Goal: Task Accomplishment & Management: Use online tool/utility

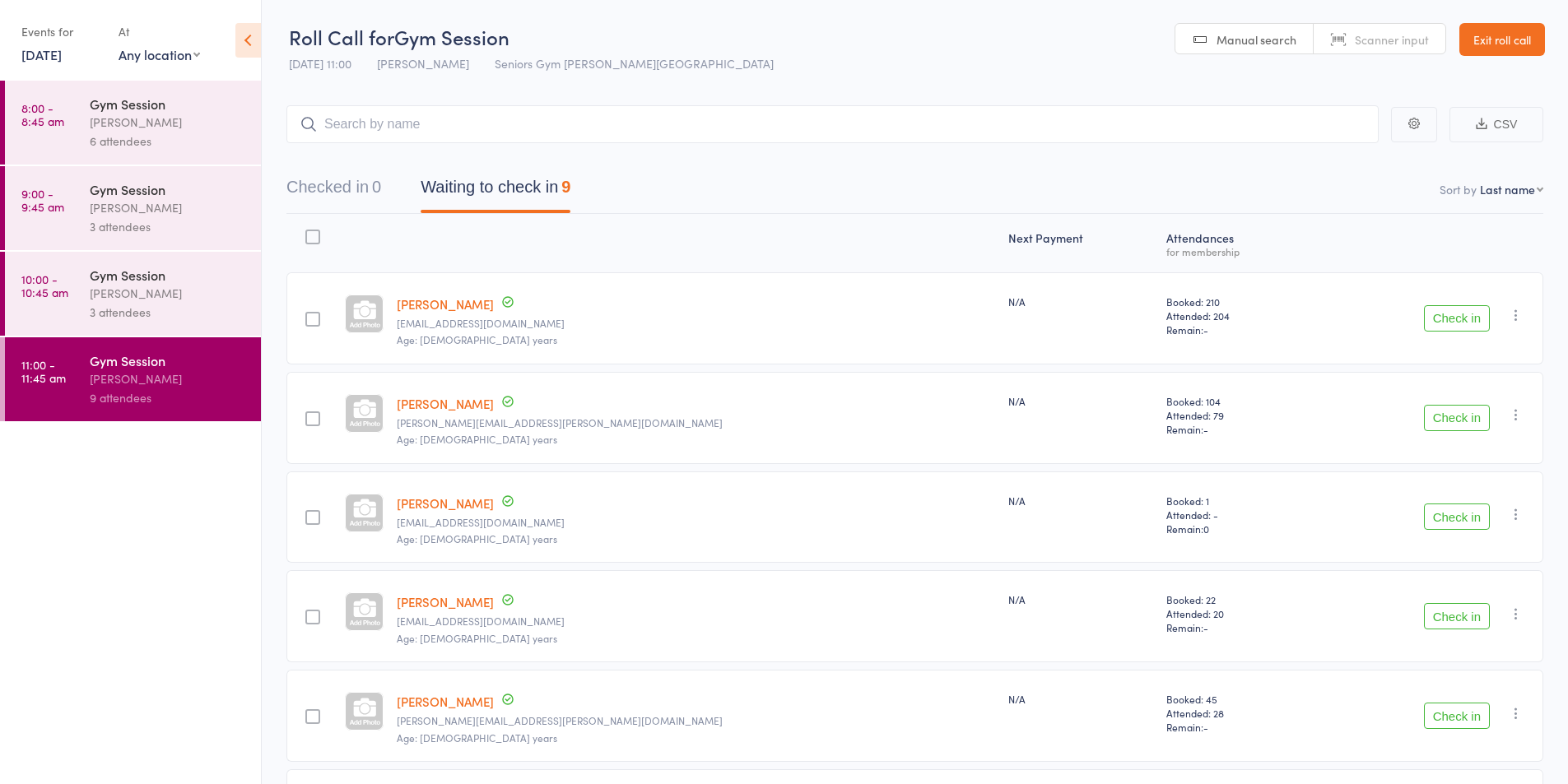
click at [110, 291] on div "[PERSON_NAME]" at bounding box center [168, 293] width 158 height 19
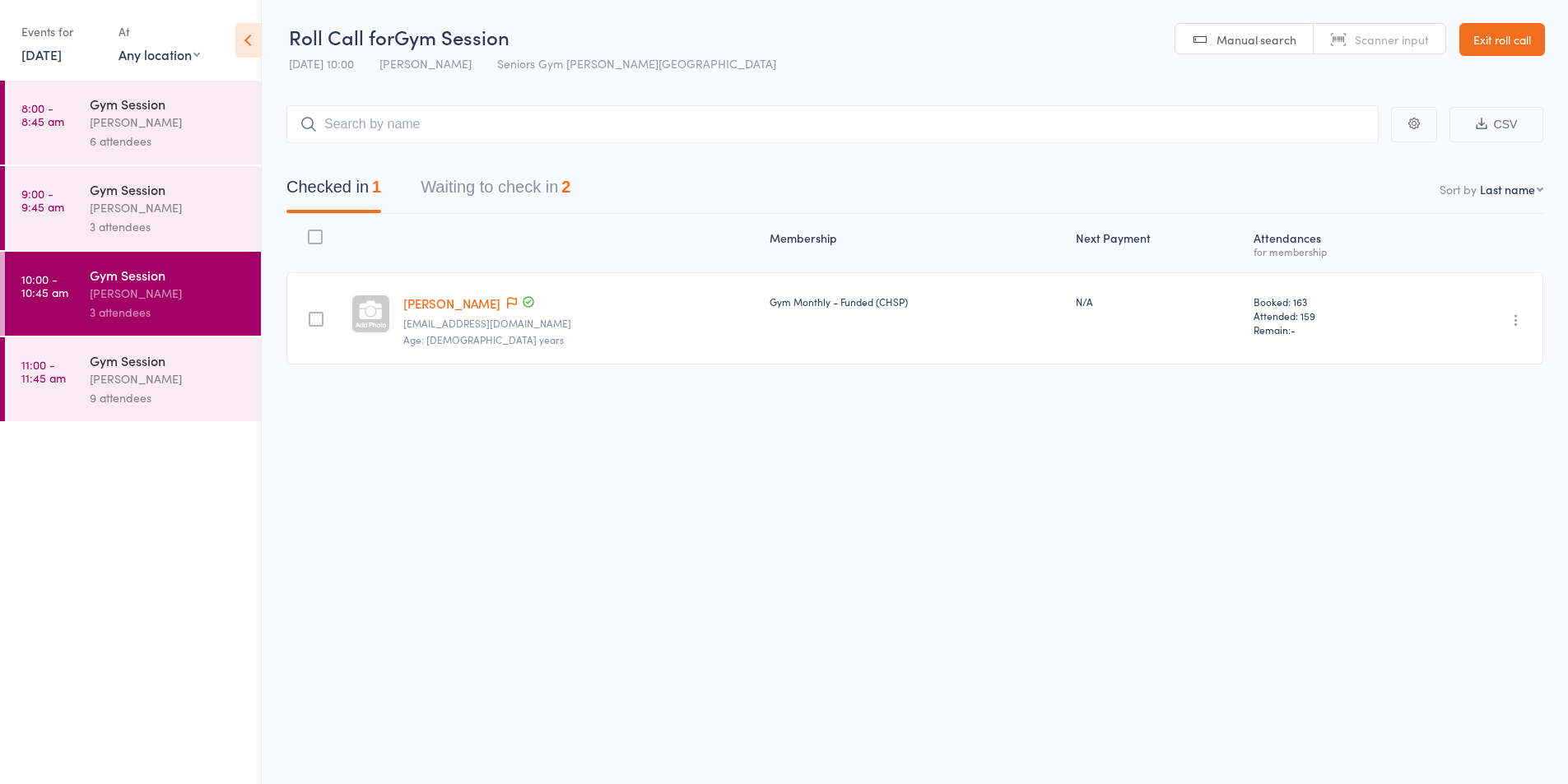
click at [528, 184] on button "Waiting to check in 2" at bounding box center [495, 191] width 150 height 44
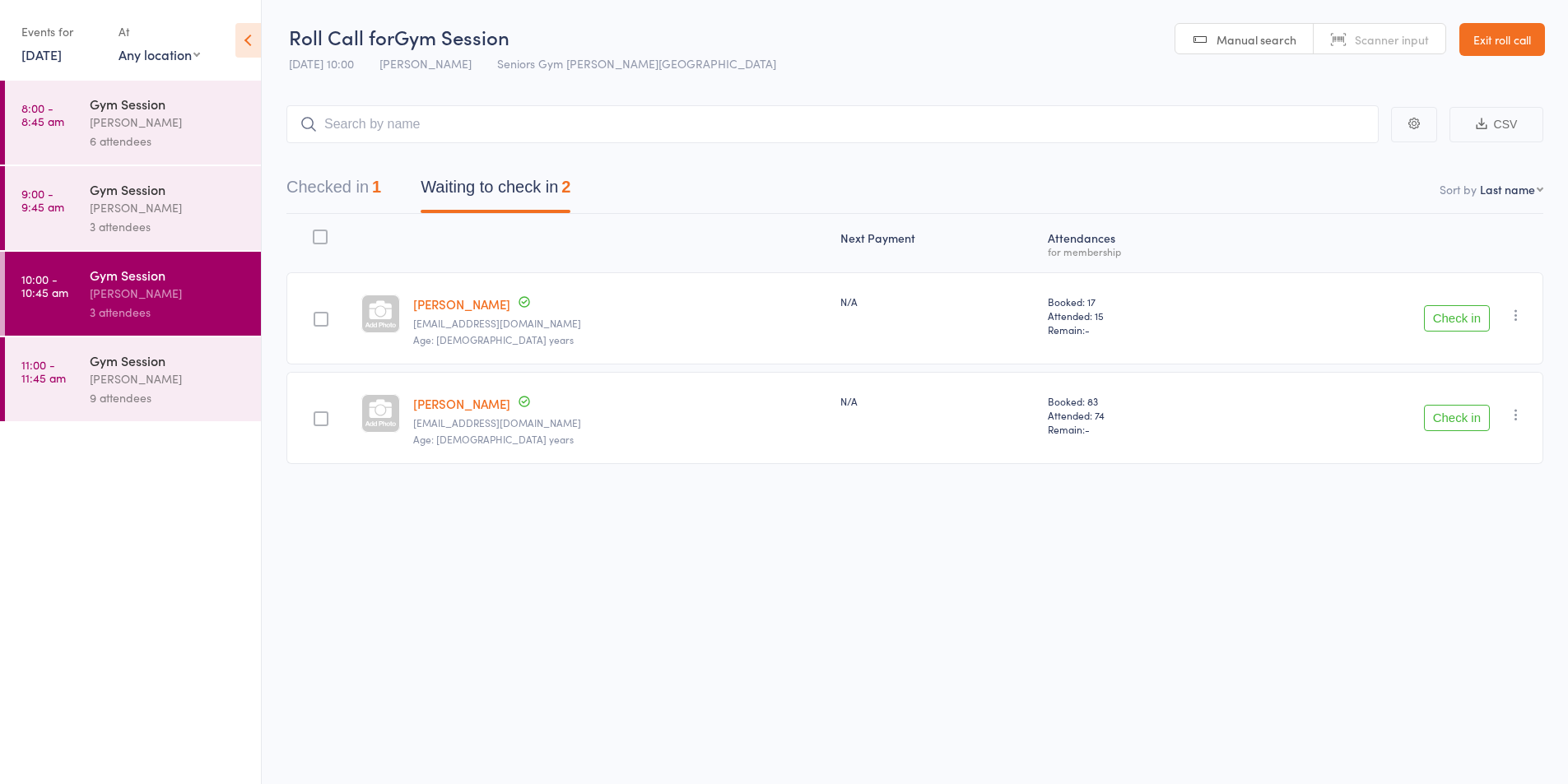
click at [1467, 315] on button "Check in" at bounding box center [1457, 317] width 66 height 26
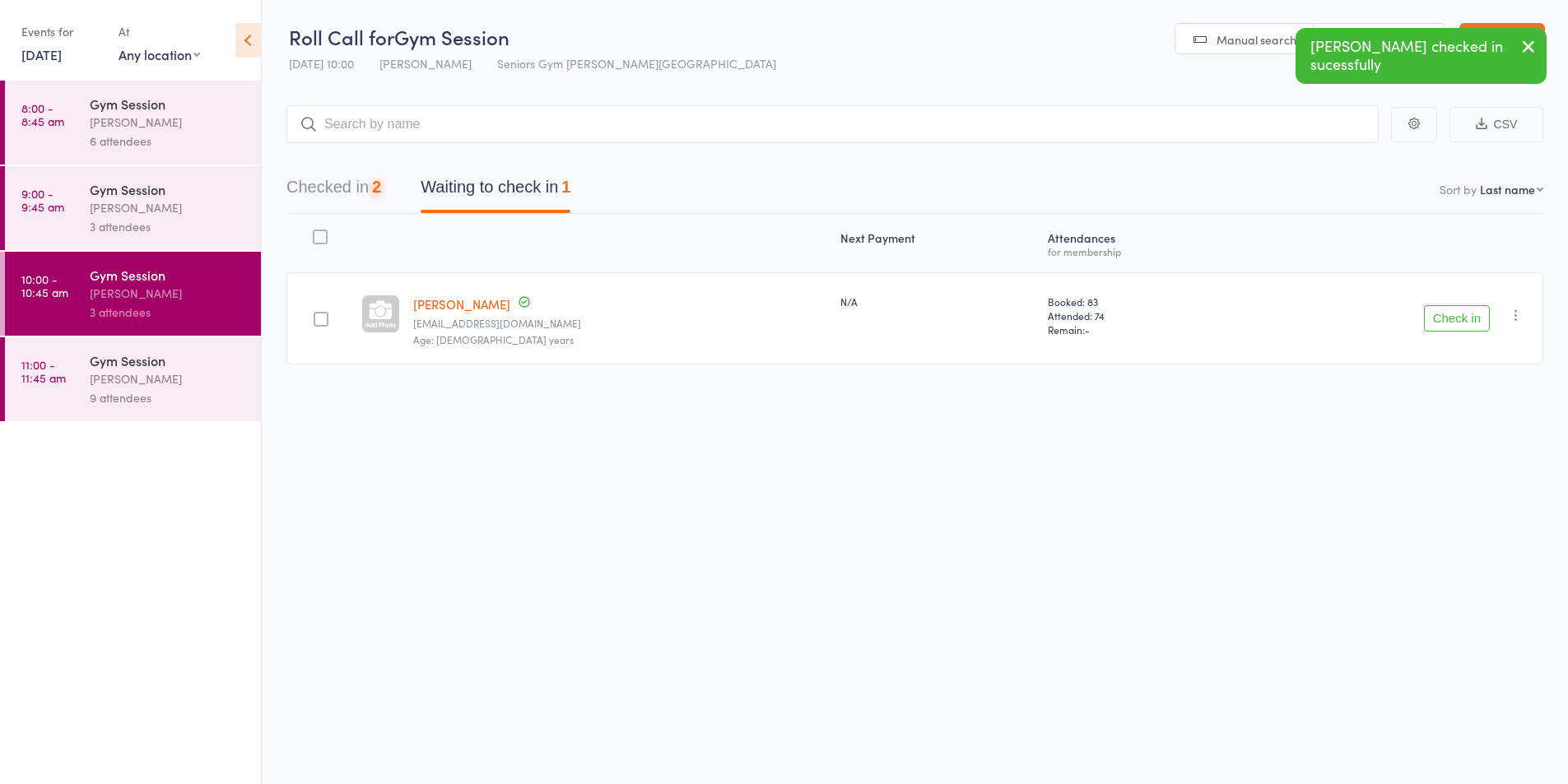
click at [1465, 313] on button "Check in" at bounding box center [1457, 317] width 66 height 26
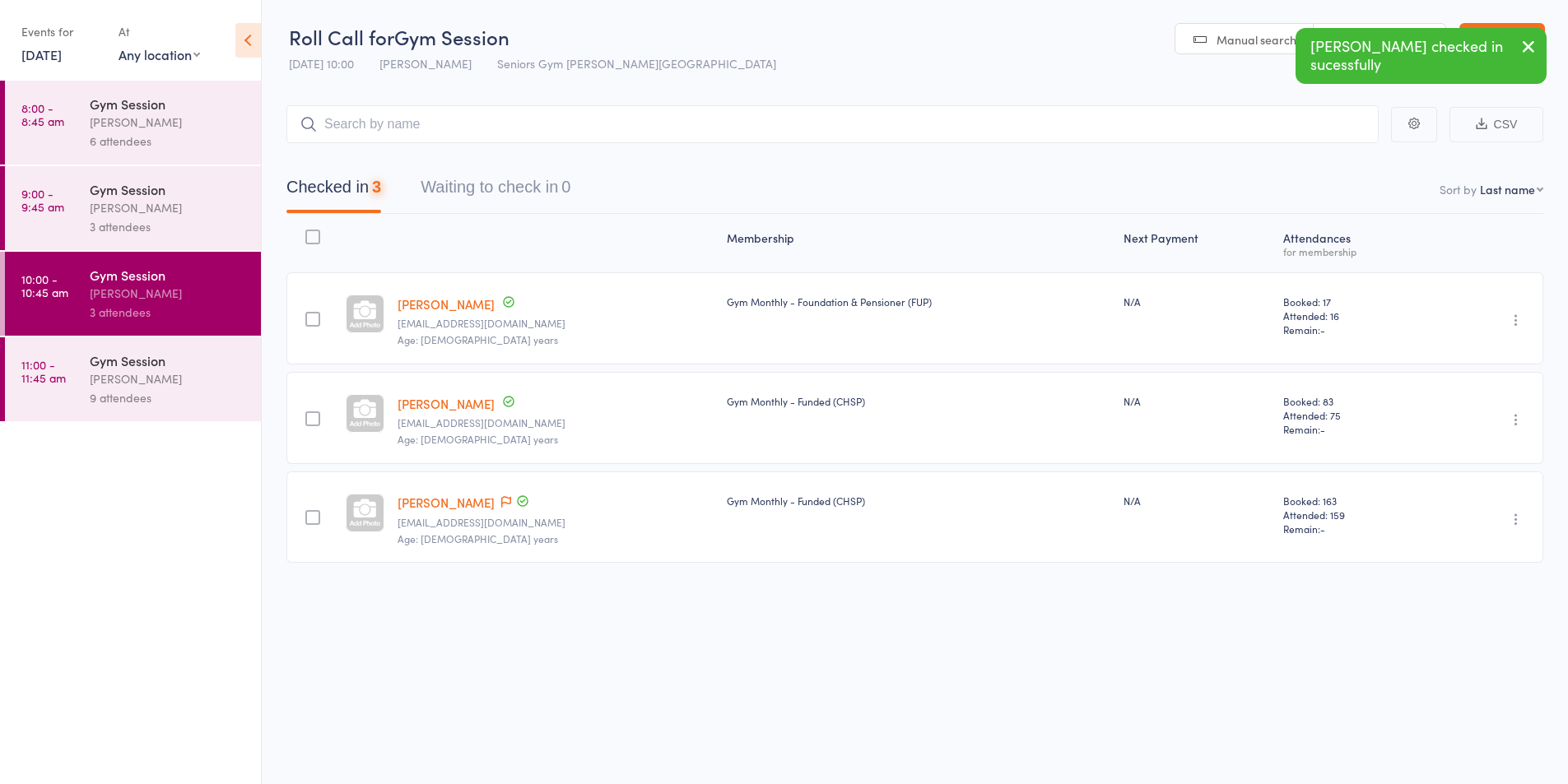
click at [136, 386] on div "[PERSON_NAME]" at bounding box center [168, 379] width 158 height 19
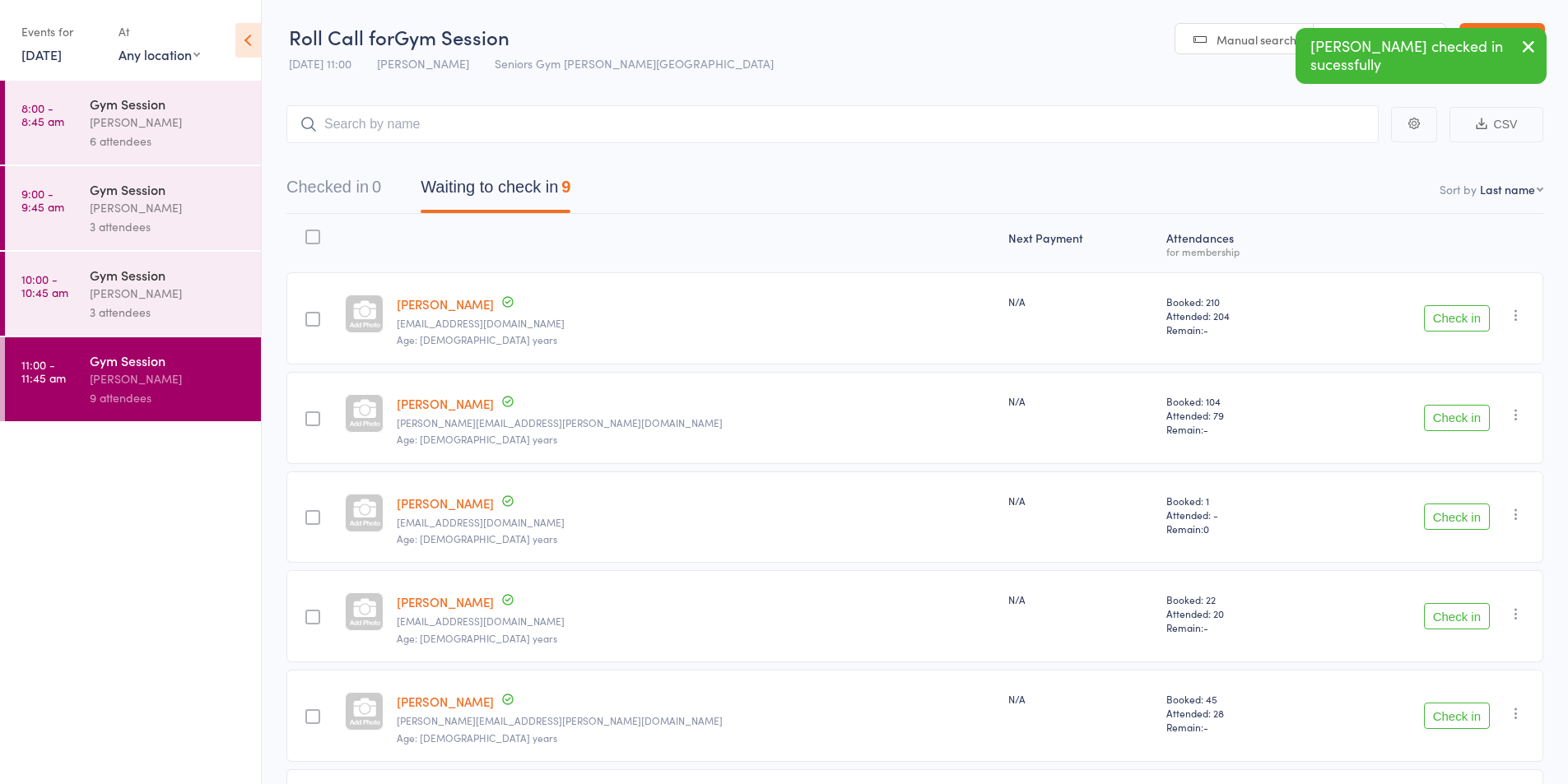
click at [507, 180] on button "Waiting to check in 9" at bounding box center [495, 191] width 150 height 44
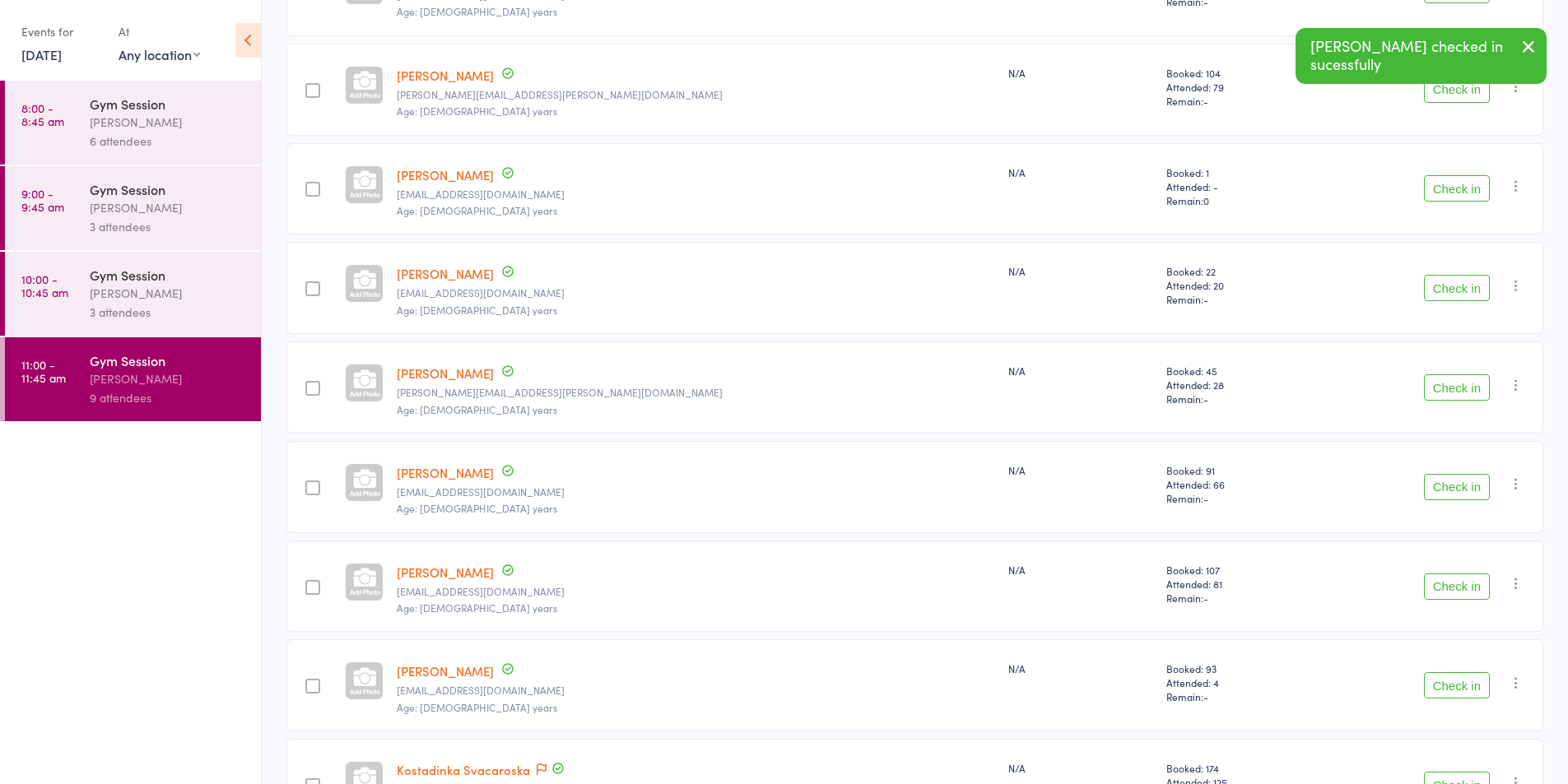
scroll to position [329, 0]
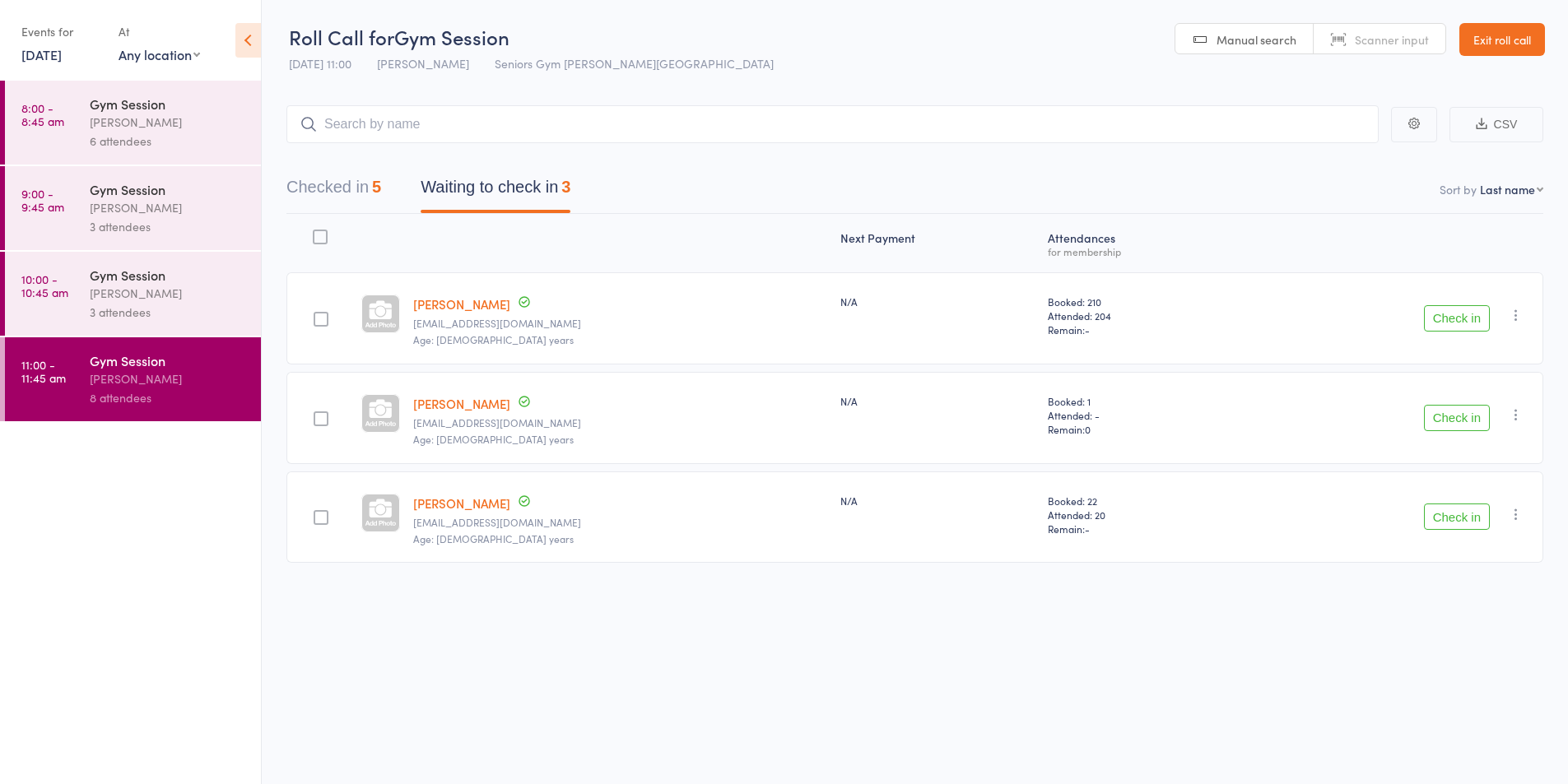
click at [306, 168] on div "Checked in 5 Waiting to check in 3" at bounding box center [915, 179] width 1257 height 71
click at [314, 177] on button "Checked in 5" at bounding box center [334, 191] width 94 height 44
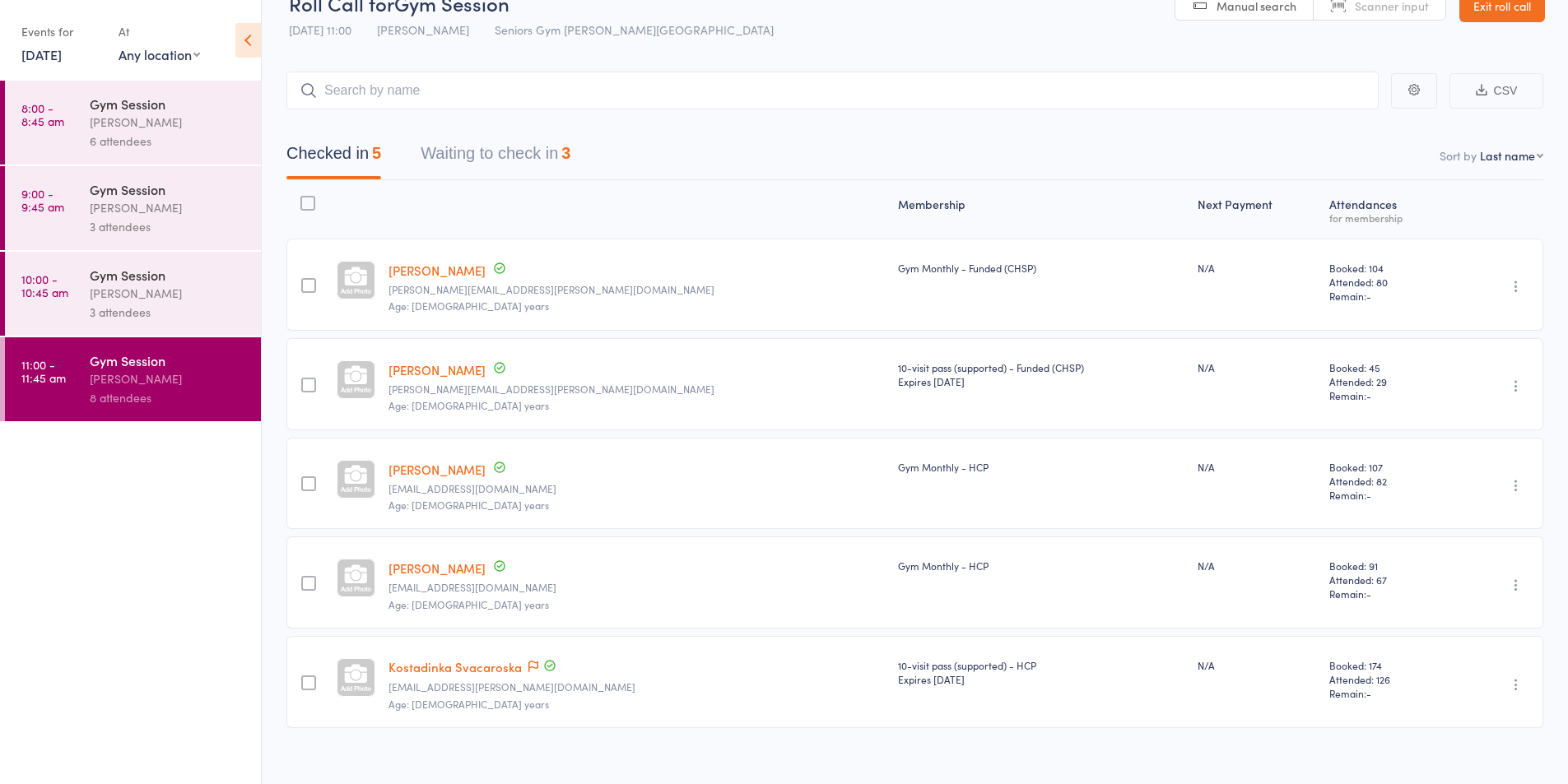
scroll to position [51, 0]
